Goal: Register for event/course

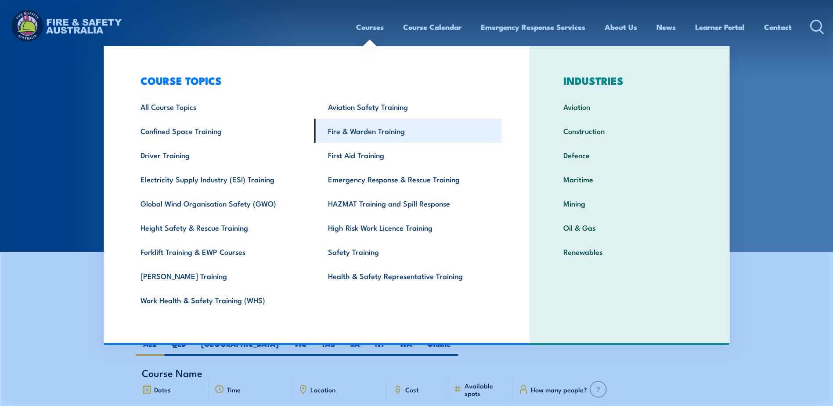
click at [364, 133] on link "Fire & Warden Training" at bounding box center [409, 131] width 188 height 24
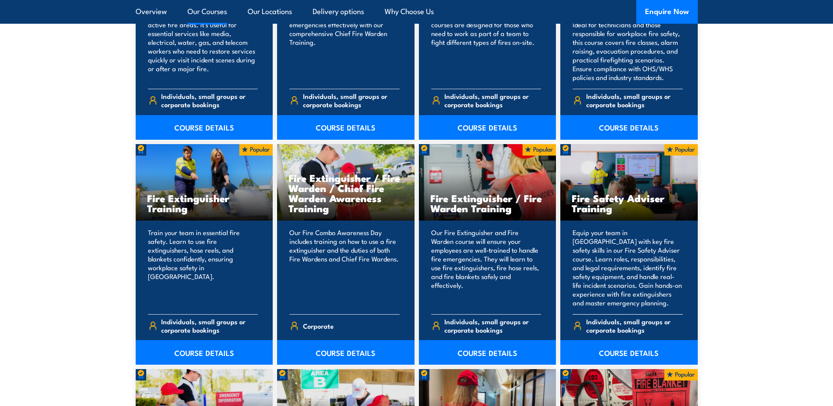
scroll to position [922, 0]
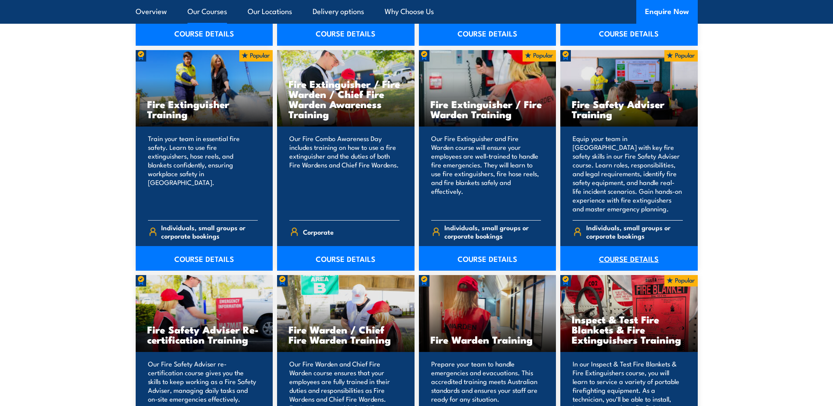
click at [633, 258] on link "COURSE DETAILS" at bounding box center [628, 258] width 137 height 25
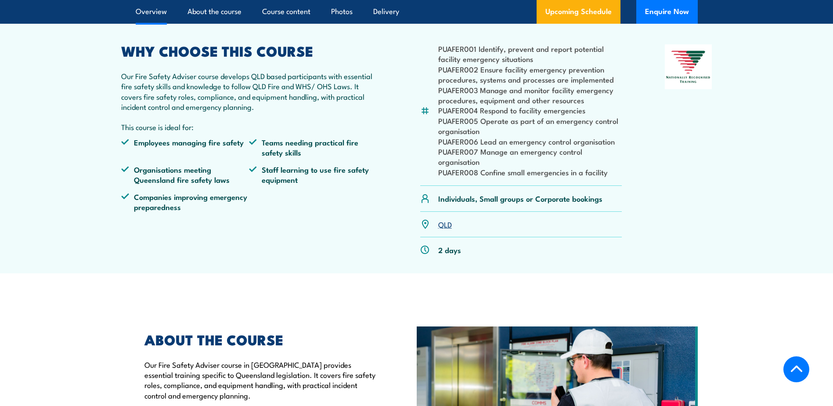
scroll to position [264, 0]
